Goal: Check status: Check status

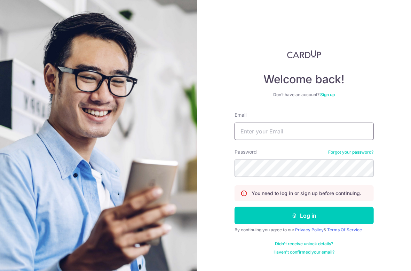
click at [295, 131] on input "Email" at bounding box center [303, 130] width 139 height 17
type input "[EMAIL_ADDRESS][DOMAIN_NAME]"
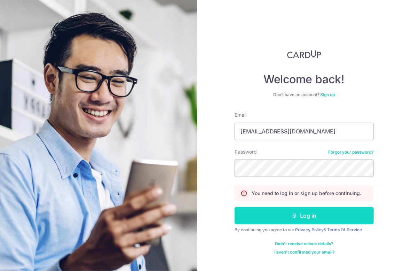
click at [287, 220] on button "Log in" at bounding box center [303, 215] width 139 height 17
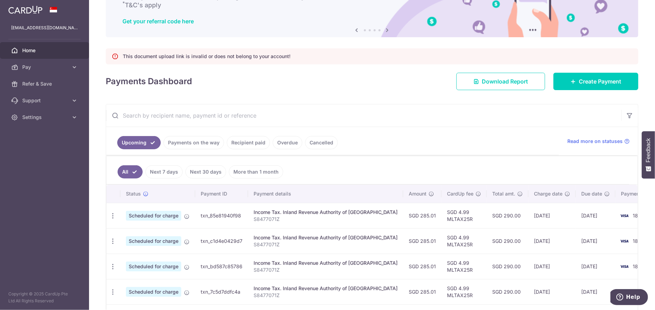
scroll to position [90, 0]
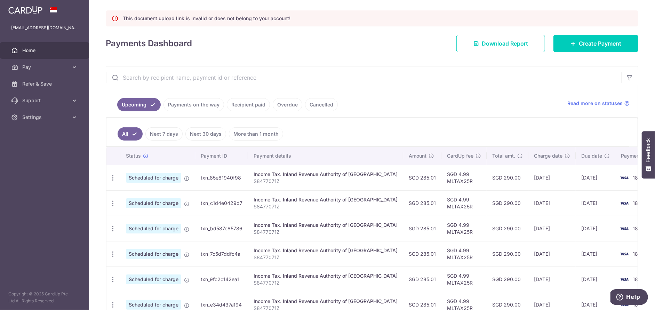
click at [185, 102] on link "Payments on the way" at bounding box center [193, 104] width 61 height 13
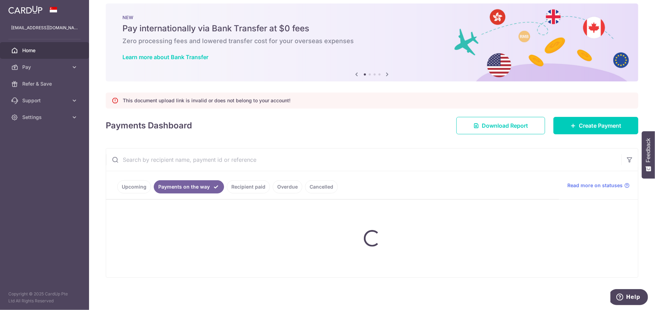
scroll to position [22, 0]
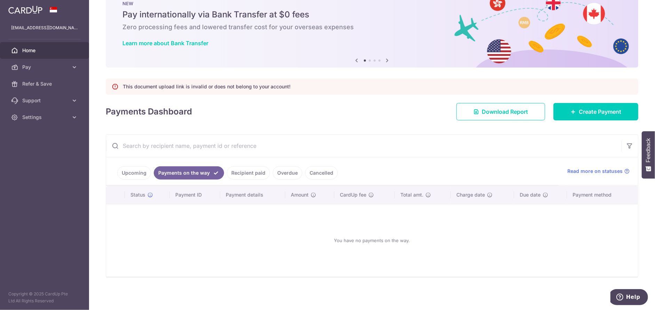
click at [260, 172] on link "Recipient paid" at bounding box center [248, 172] width 43 height 13
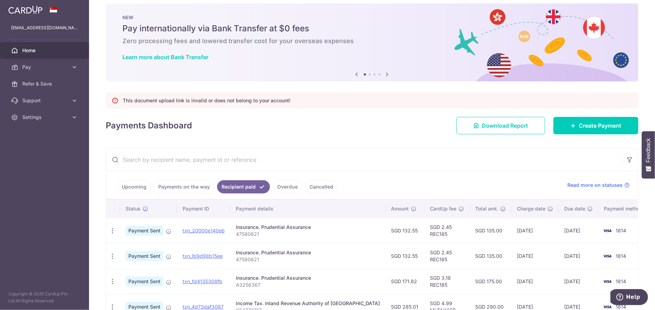
scroll to position [90, 0]
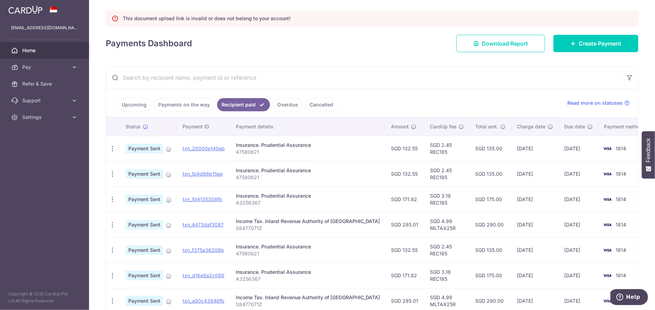
click at [127, 100] on link "Upcoming" at bounding box center [134, 104] width 34 height 13
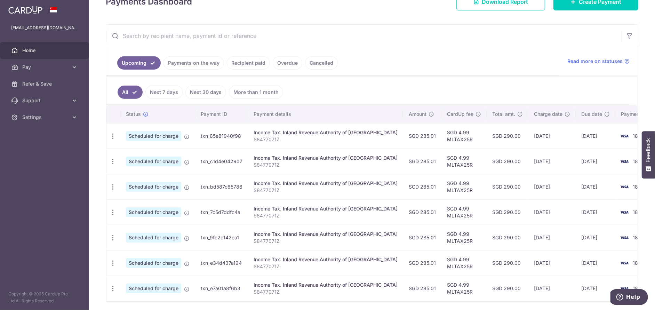
scroll to position [159, 0]
